Goal: Task Accomplishment & Management: Complete application form

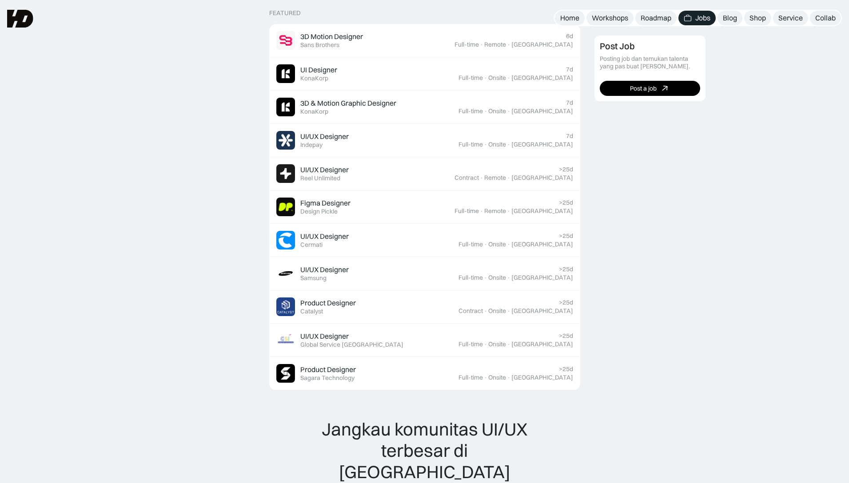
scroll to position [533, 0]
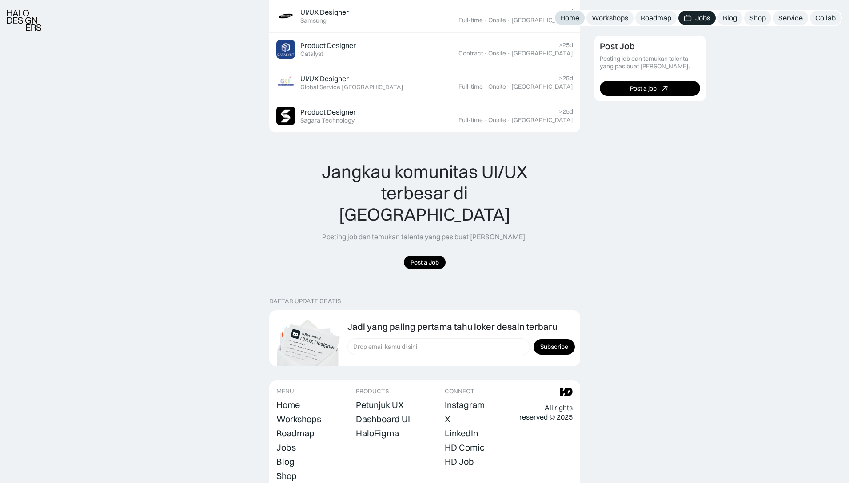
click at [561, 16] on div "Home" at bounding box center [569, 17] width 19 height 9
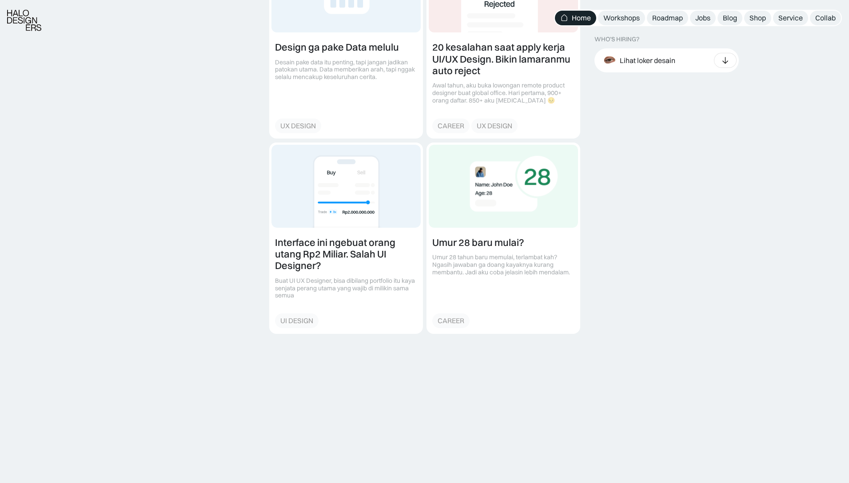
scroll to position [1111, 0]
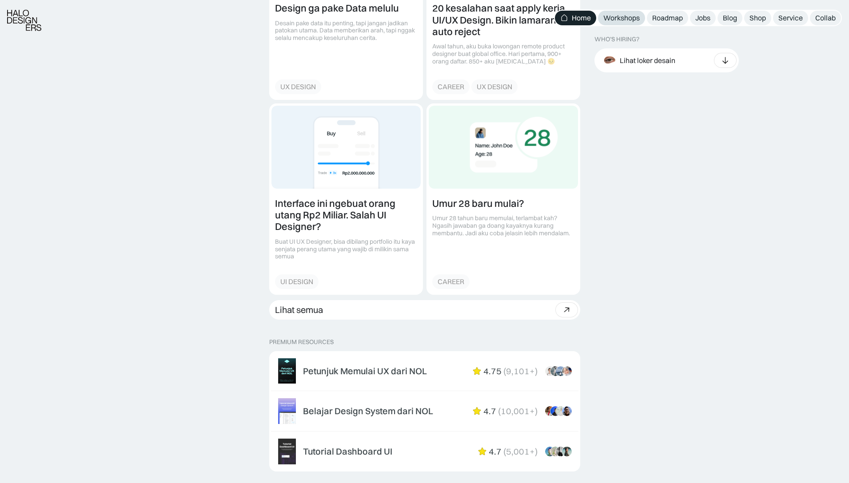
click at [628, 20] on div "Workshops" at bounding box center [621, 17] width 36 height 9
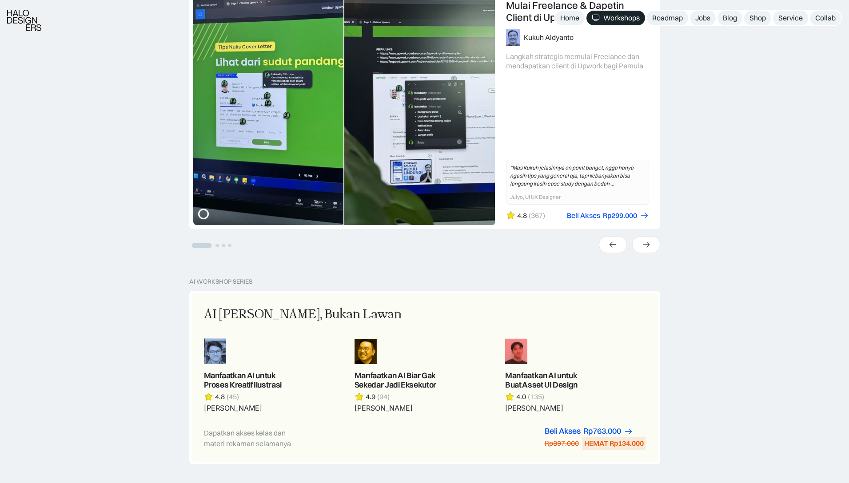
scroll to position [267, 0]
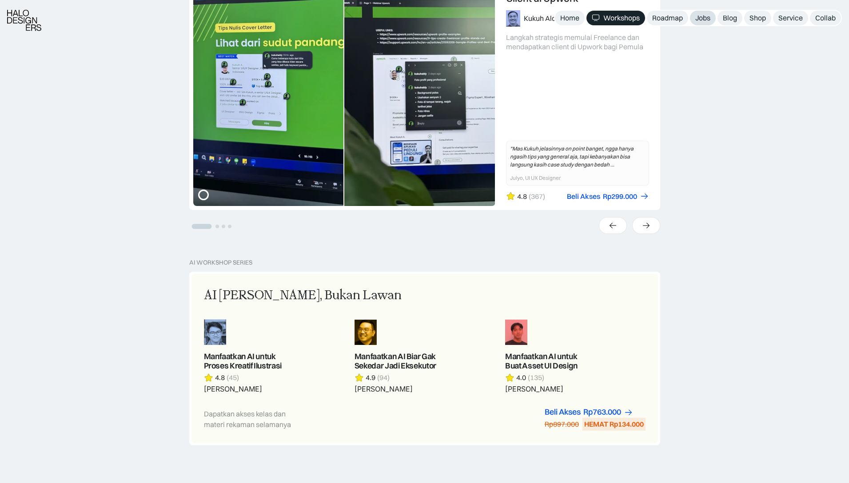
click at [704, 18] on div "Jobs" at bounding box center [702, 17] width 15 height 9
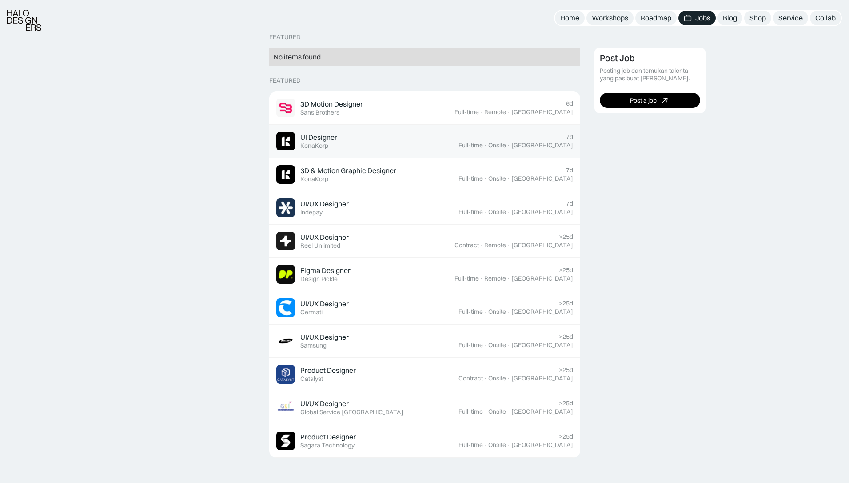
scroll to position [267, 0]
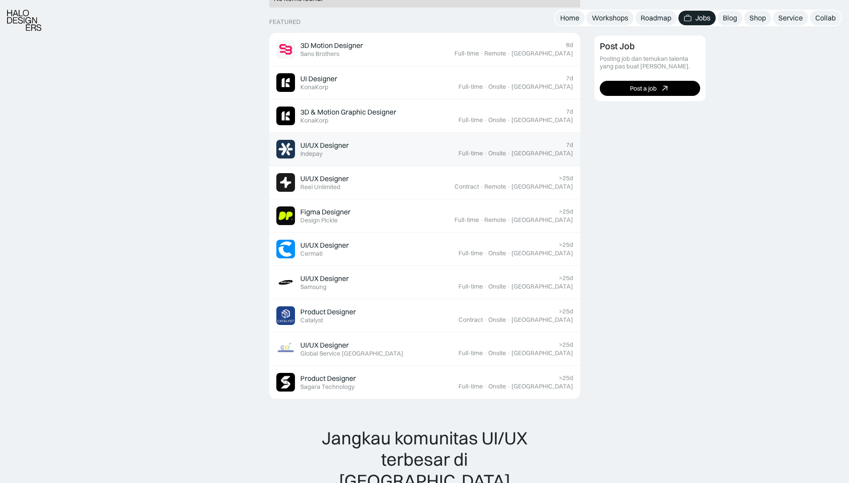
click at [385, 162] on link "UI/UX Designer Featured Indepay 7d Full-time · Onsite · Jakarta" at bounding box center [424, 149] width 311 height 33
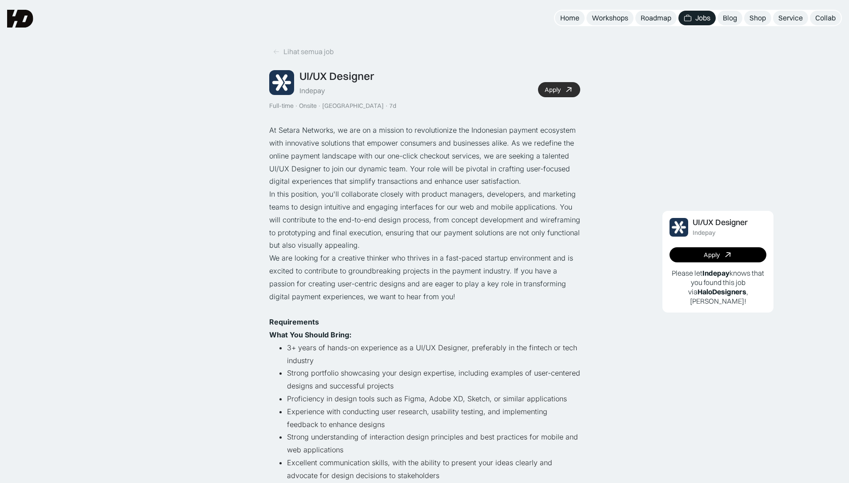
click at [548, 85] on link "Apply" at bounding box center [559, 89] width 42 height 15
